Goal: Transaction & Acquisition: Purchase product/service

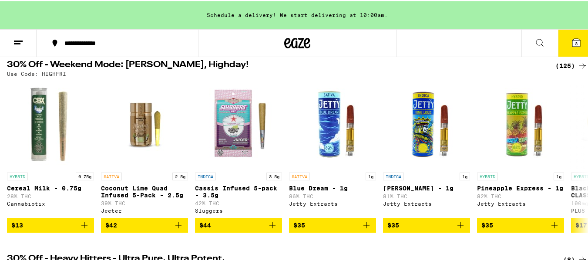
click at [557, 67] on div "(125)" at bounding box center [571, 64] width 32 height 10
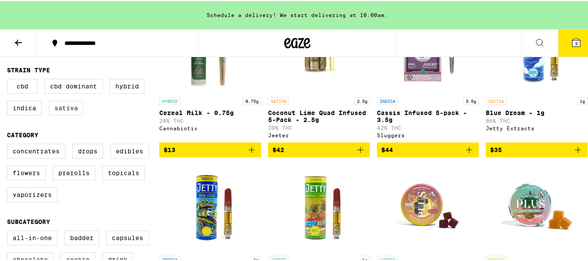
scroll to position [150, 0]
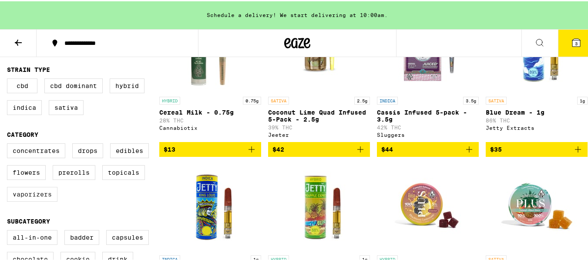
click at [37, 198] on label "Vaporizers" at bounding box center [32, 192] width 50 height 15
click at [9, 144] on input "Vaporizers" at bounding box center [9, 143] width 0 height 0
checkbox input "true"
